Goal: Use online tool/utility: Utilize a website feature to perform a specific function

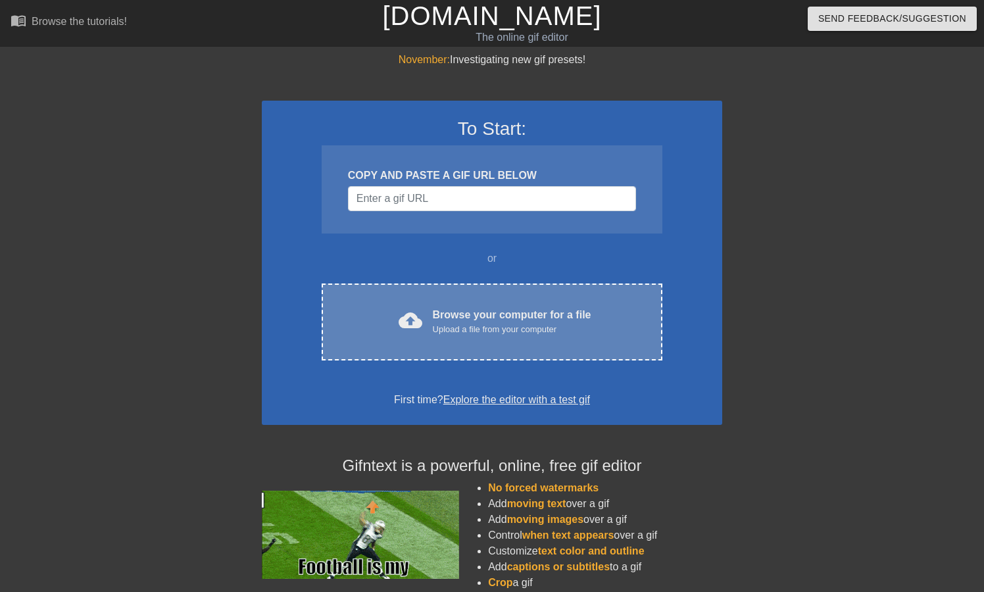
click at [436, 340] on div "cloud_upload Browse your computer for a file Upload a file from your computer C…" at bounding box center [492, 322] width 341 height 77
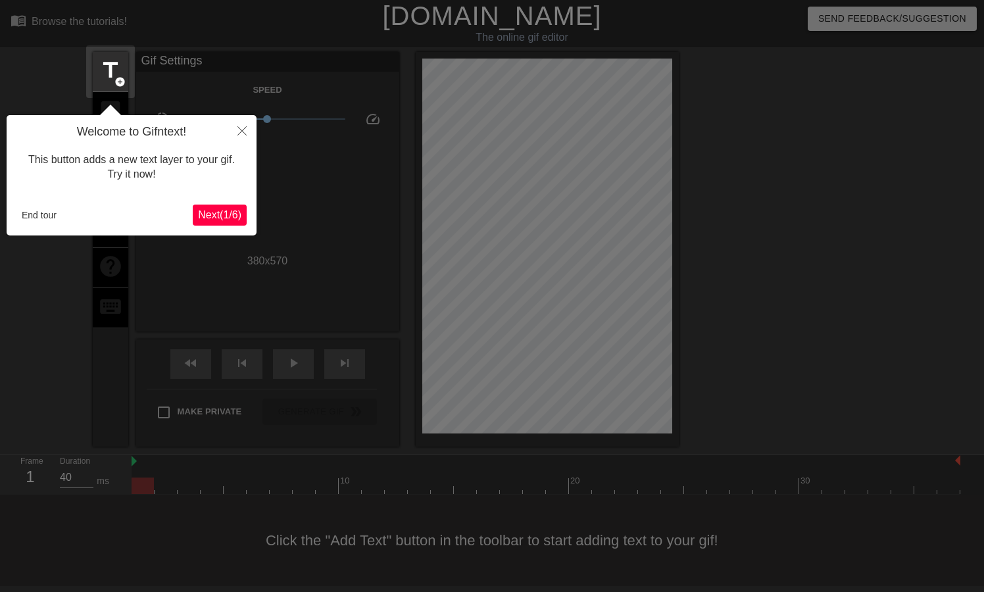
click at [231, 214] on span "Next ( 1 / 6 )" at bounding box center [219, 214] width 43 height 11
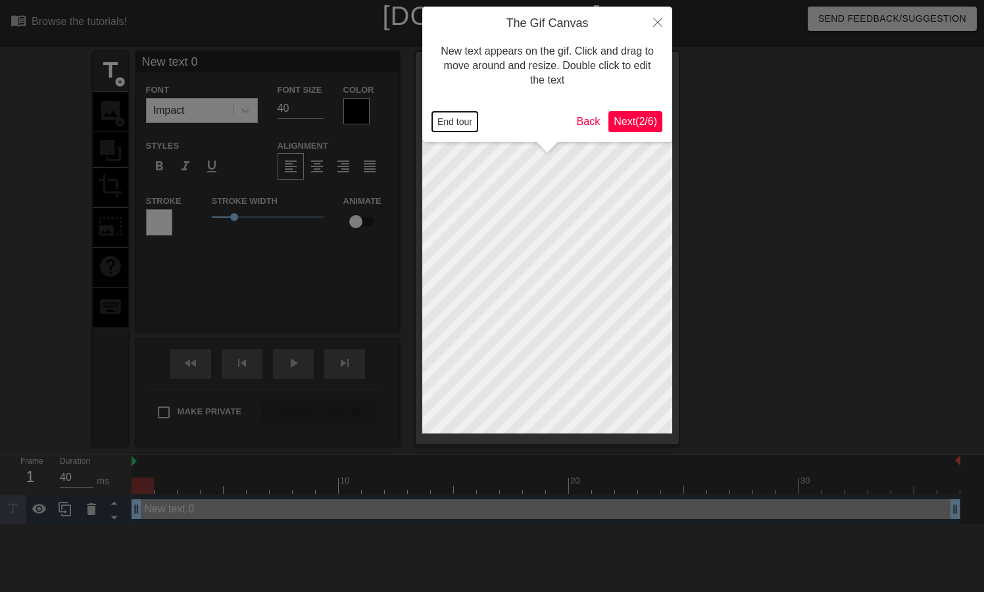
click at [457, 120] on button "End tour" at bounding box center [454, 122] width 45 height 20
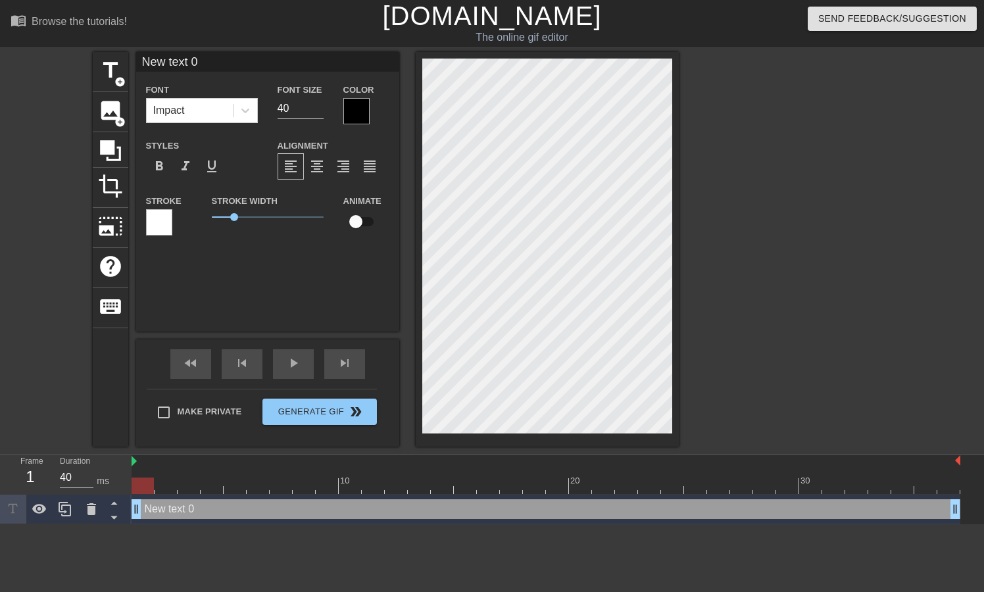
scroll to position [0, 1]
type input "L"
type textarea "L"
type input "Li"
type textarea "Li"
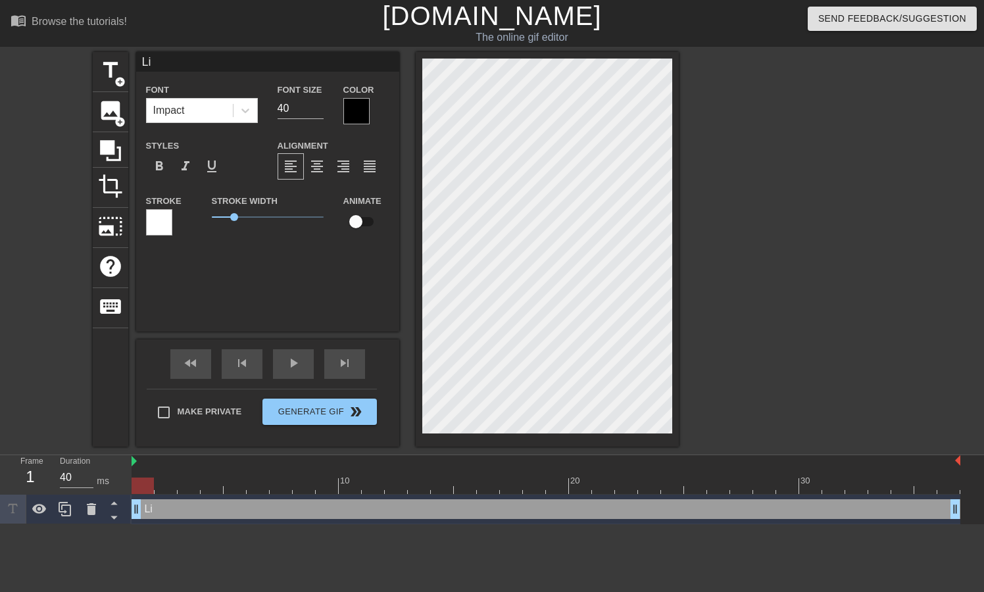
type input "Lic"
type textarea "Lick"
type input "Licki"
type textarea "Licki"
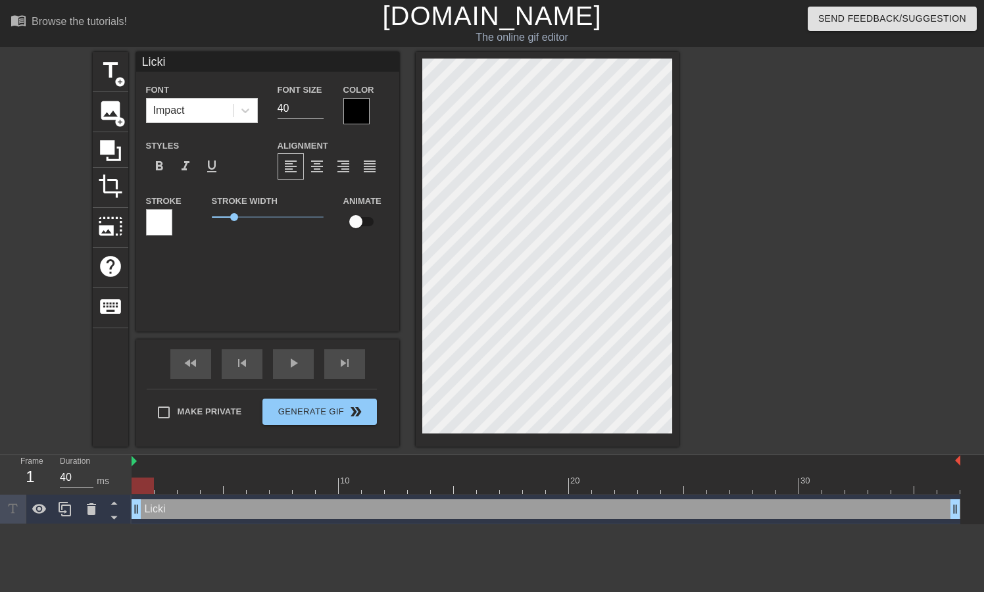
type input "Lickin"
type textarea "Lickin"
type input "Licking"
type textarea "Licking"
type input "Licking"
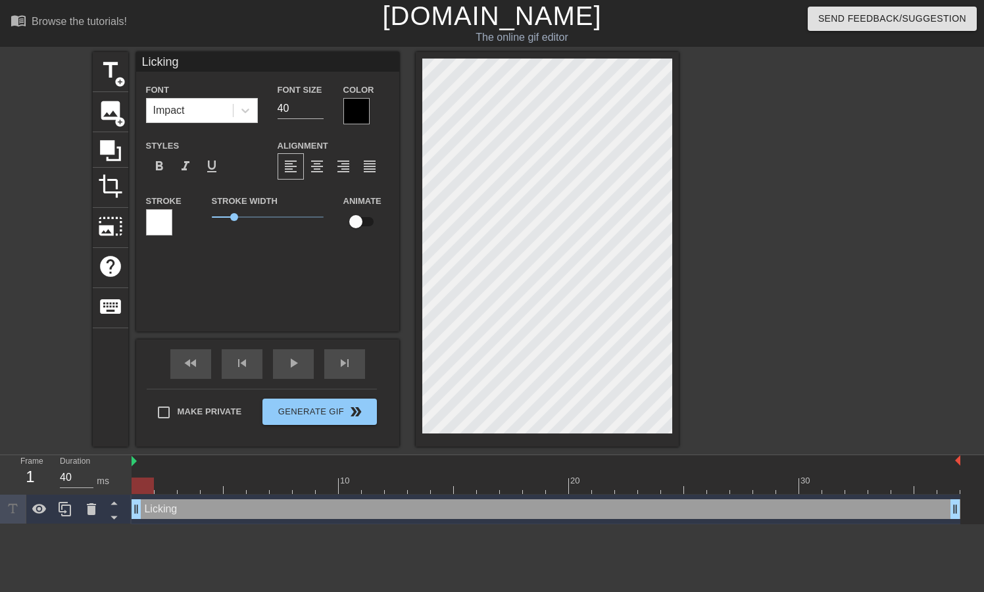
type textarea "Licking"
type input "Licking b"
type textarea "Licking b"
type input "Licking ba"
type textarea "Licking ba"
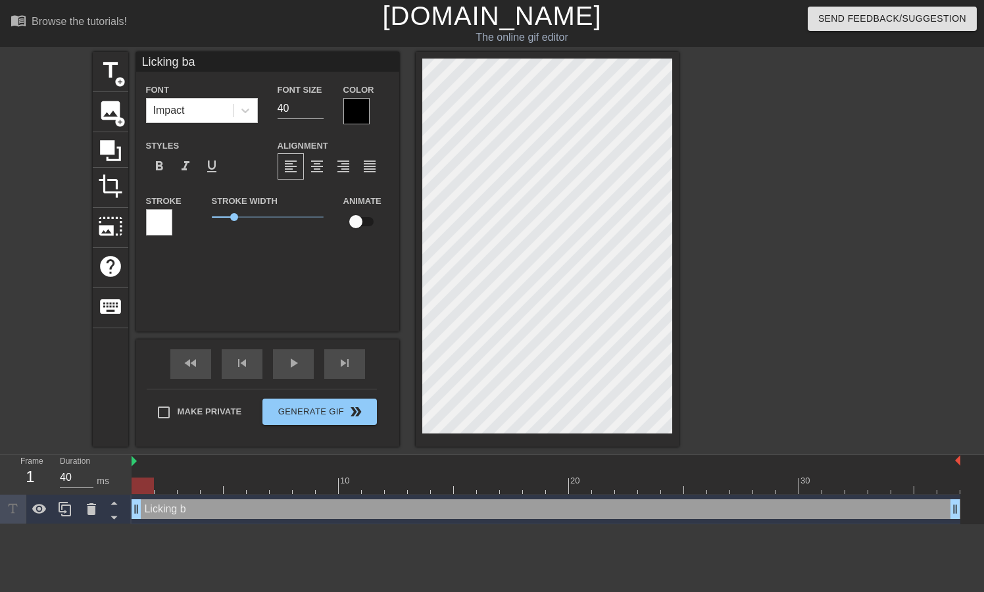
type input "Licking [MEDICAL_DATA]"
type textarea "Licking [MEDICAL_DATA]"
type input "Licking ball"
type textarea "Licking ball"
type input "Licking balls"
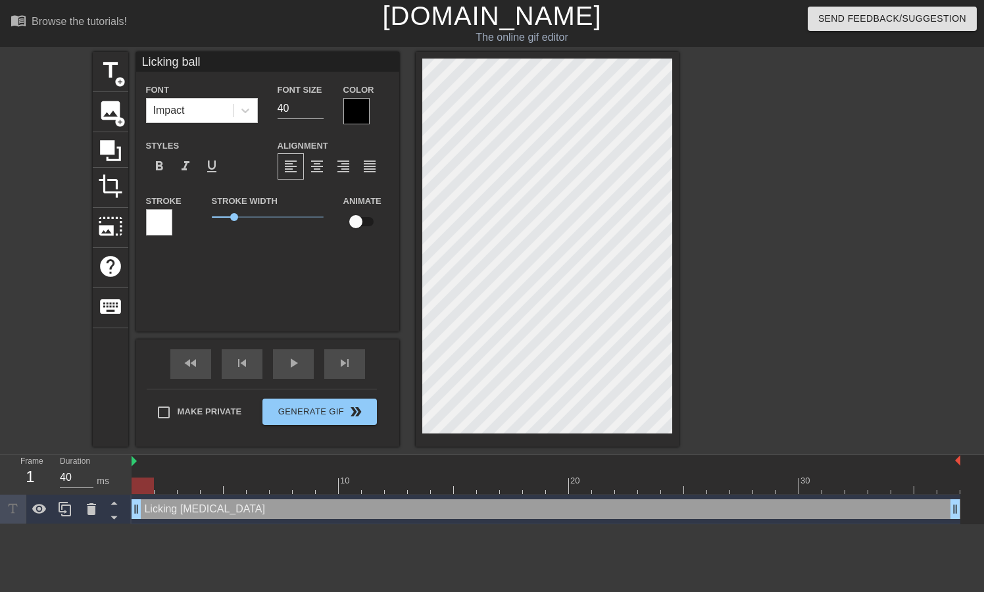
type textarea "Licking balls"
type input "Licking balls"
type textarea "Licking balls"
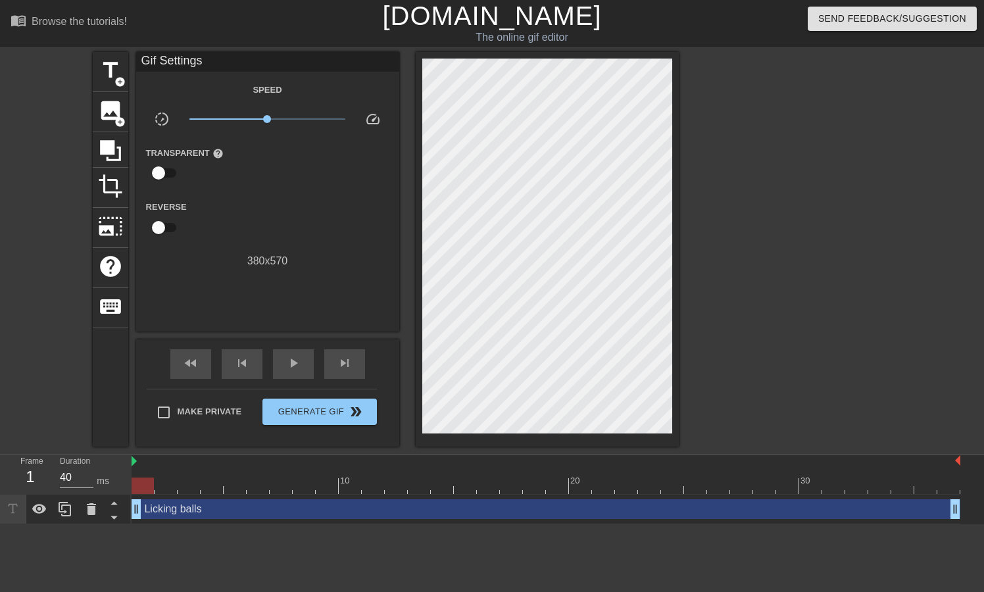
click at [904, 264] on div "title add_circle image add_circle crop photo_size_select_large help keyboard Gi…" at bounding box center [492, 249] width 984 height 395
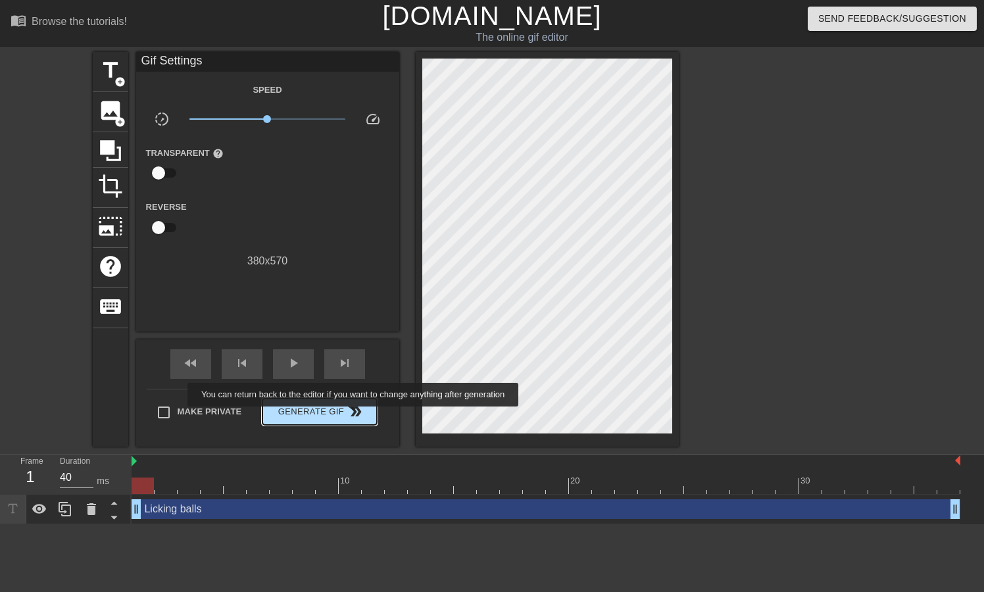
click at [361, 415] on span "double_arrow" at bounding box center [356, 412] width 16 height 16
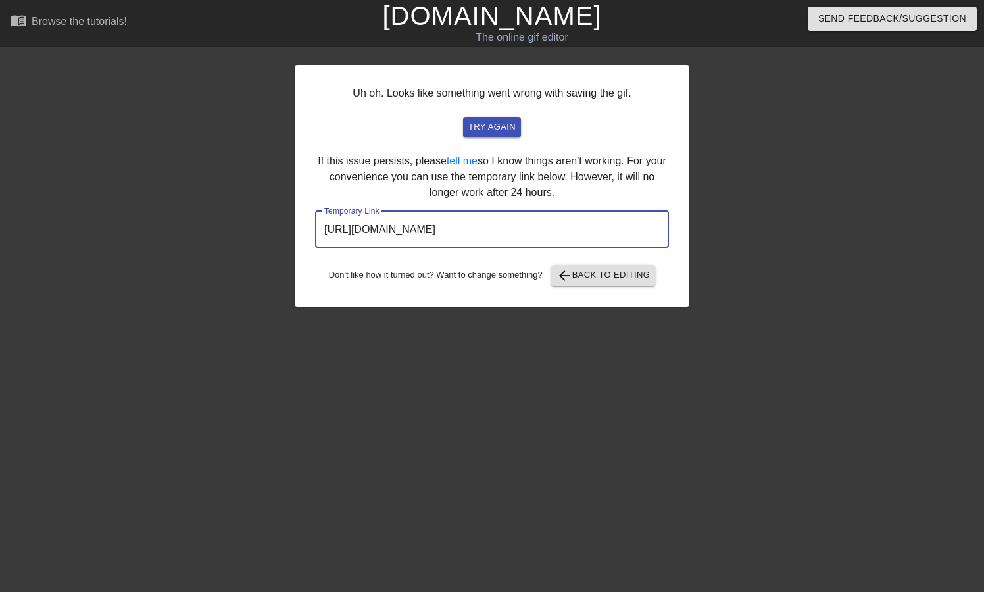
click at [442, 229] on input "[URL][DOMAIN_NAME]" at bounding box center [492, 229] width 354 height 37
